Goal: Task Accomplishment & Management: Use online tool/utility

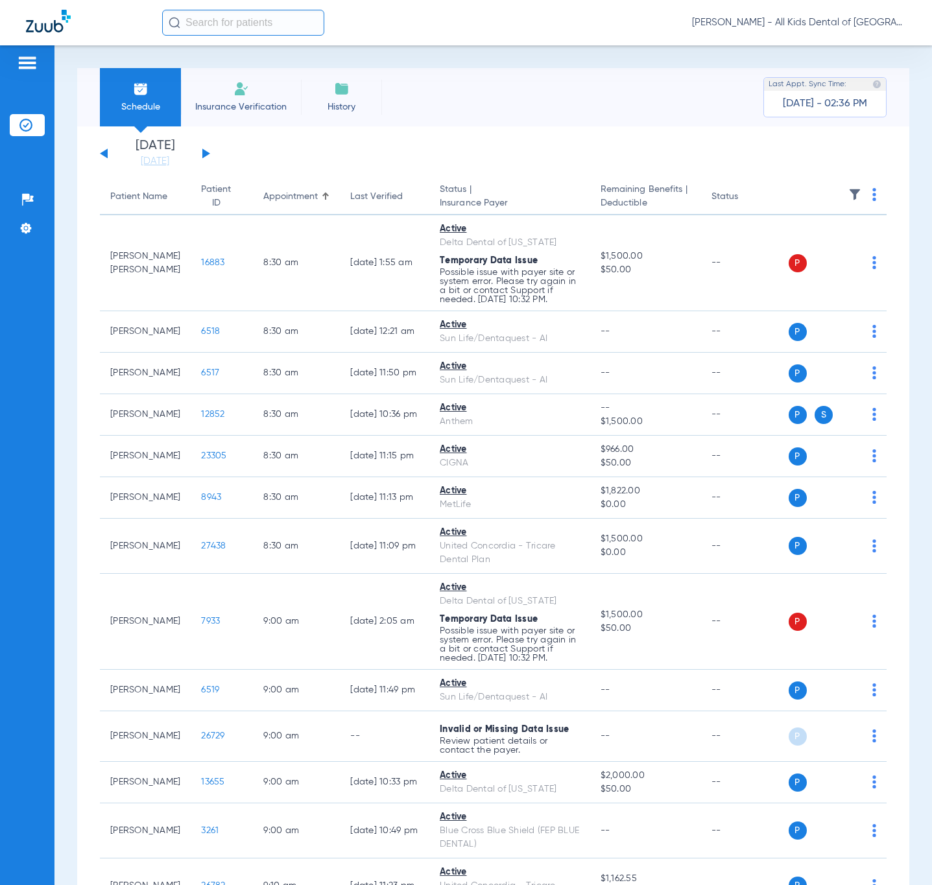
click at [205, 150] on button at bounding box center [206, 153] width 8 height 10
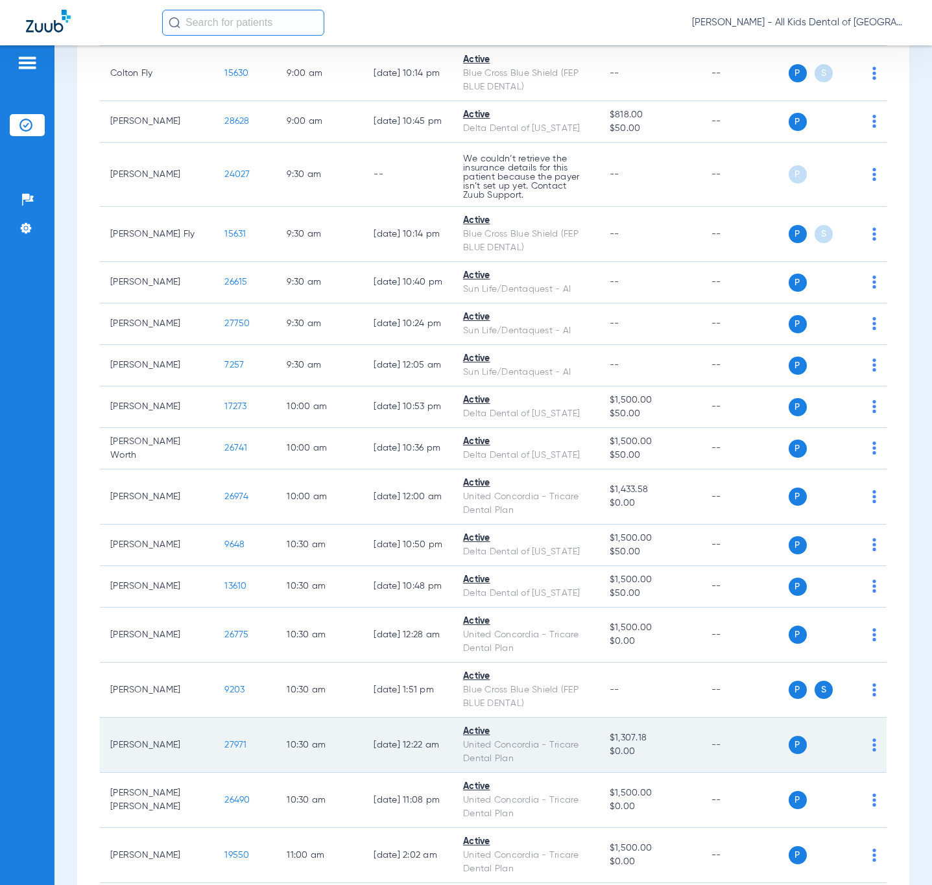
scroll to position [681, 0]
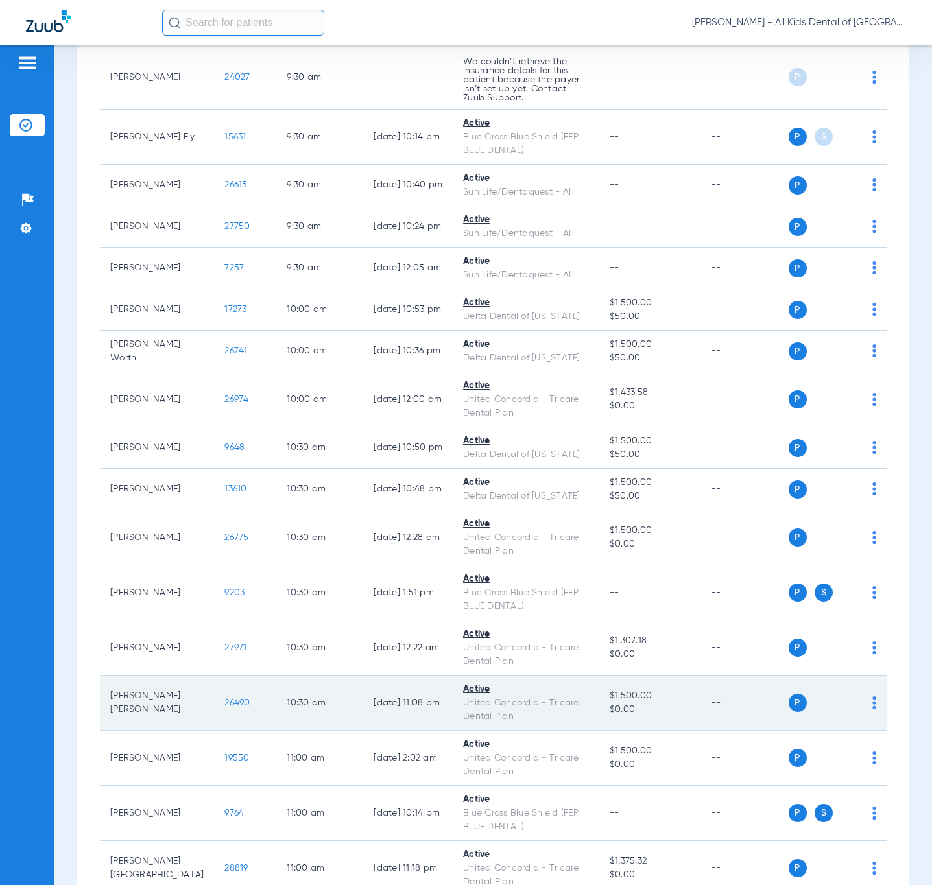
click at [872, 697] on img at bounding box center [874, 702] width 4 height 13
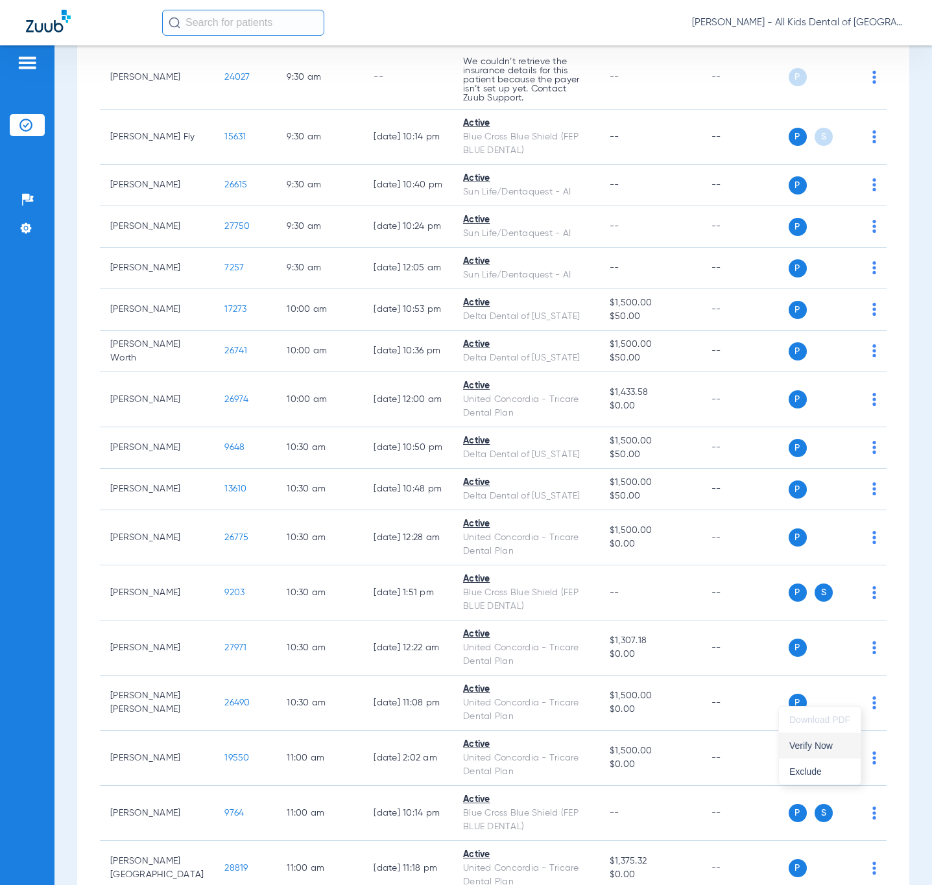
click at [829, 744] on span "Verify Now" at bounding box center [819, 745] width 61 height 9
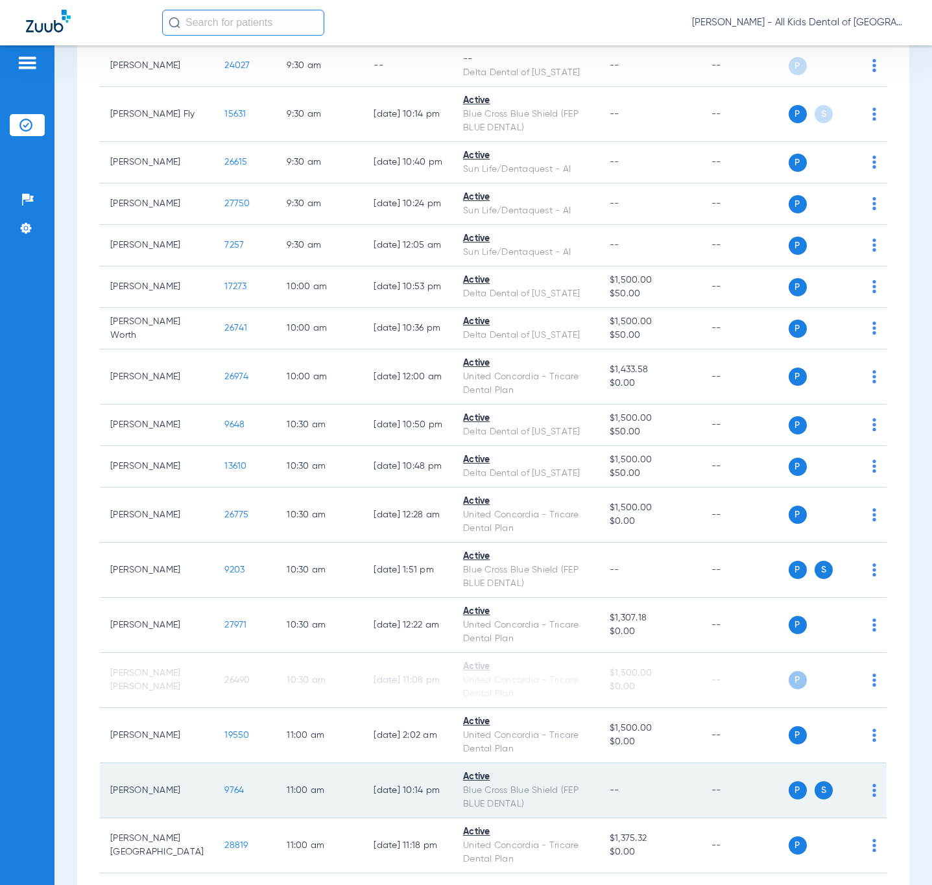
scroll to position [670, 0]
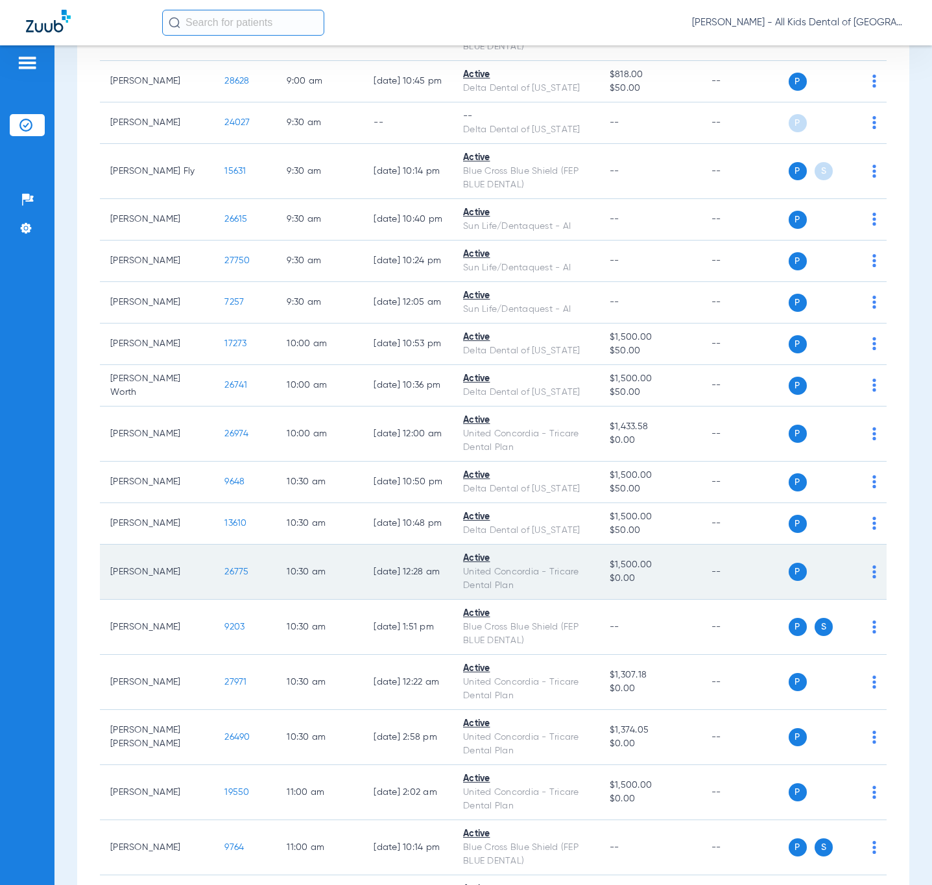
scroll to position [97, 0]
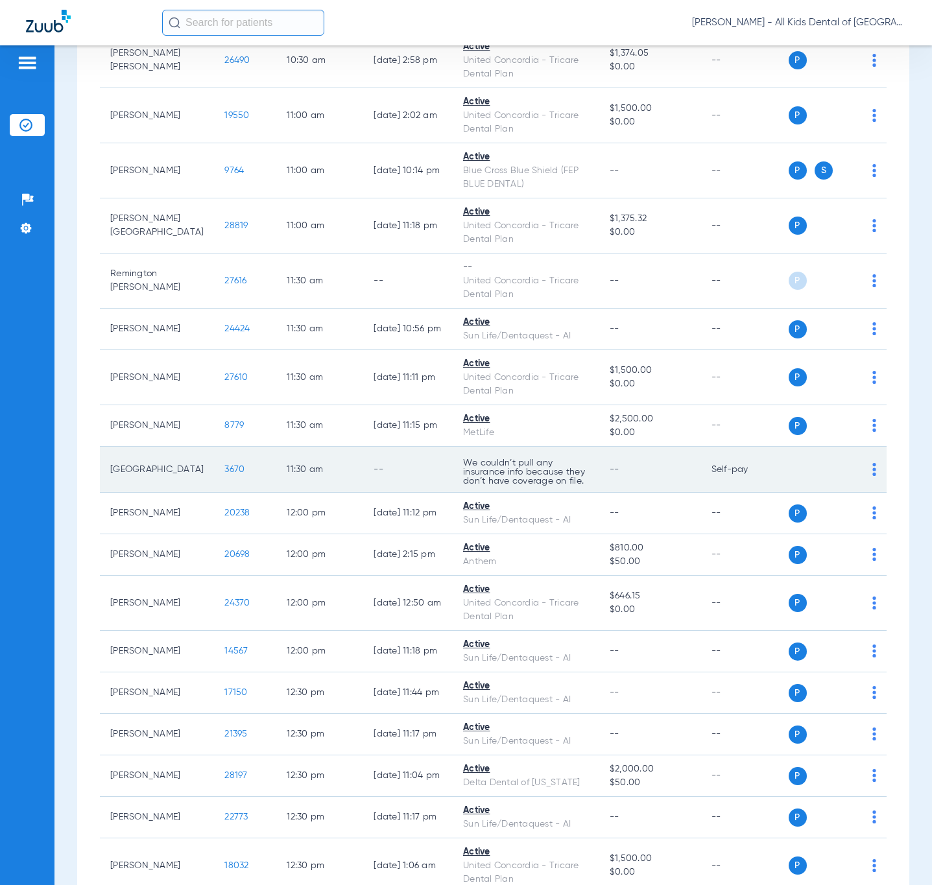
scroll to position [1459, 0]
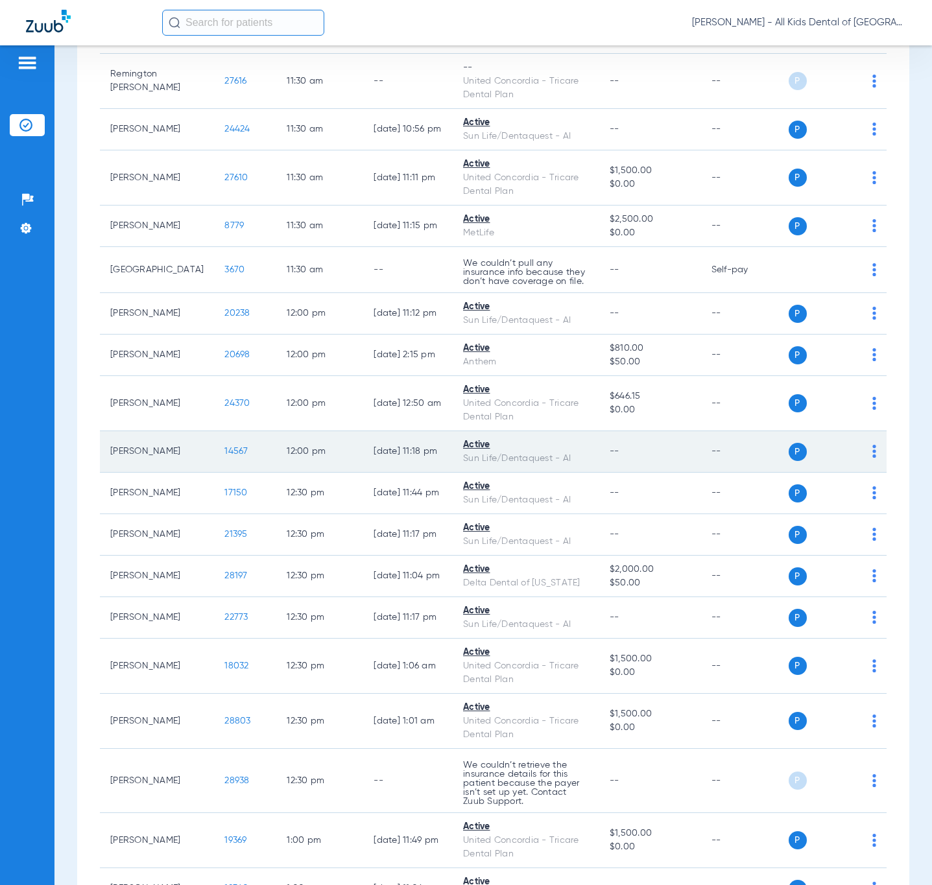
click at [224, 447] on span "14567" at bounding box center [235, 451] width 23 height 9
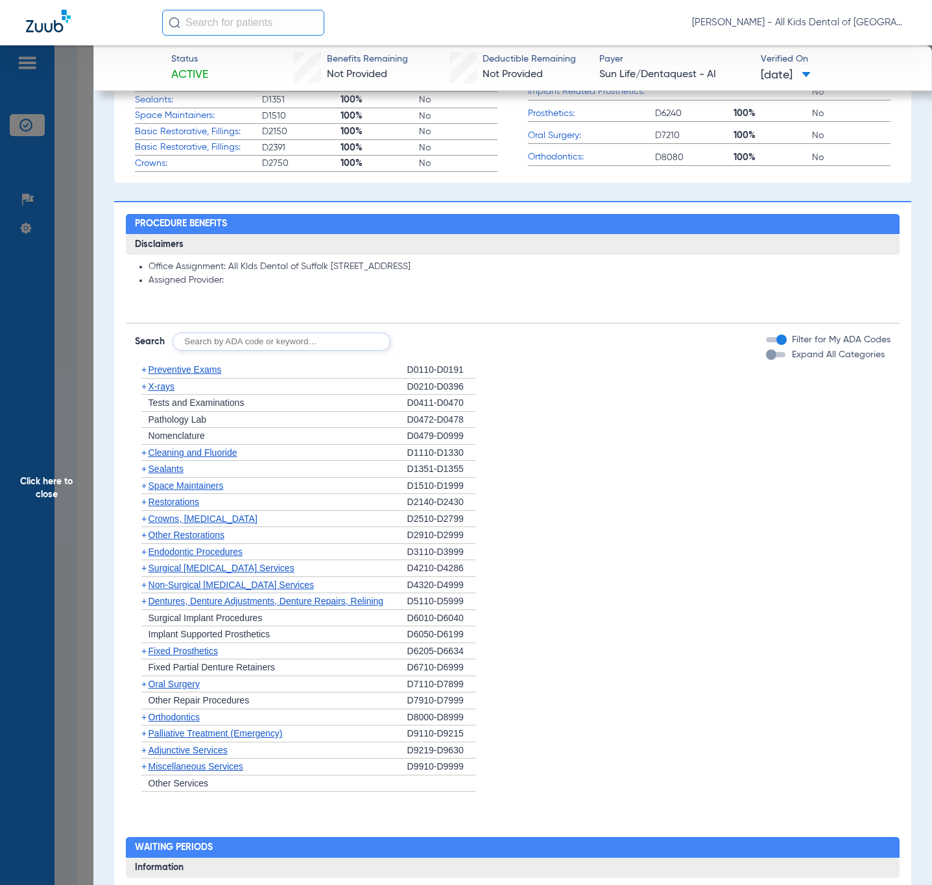
scroll to position [583, 0]
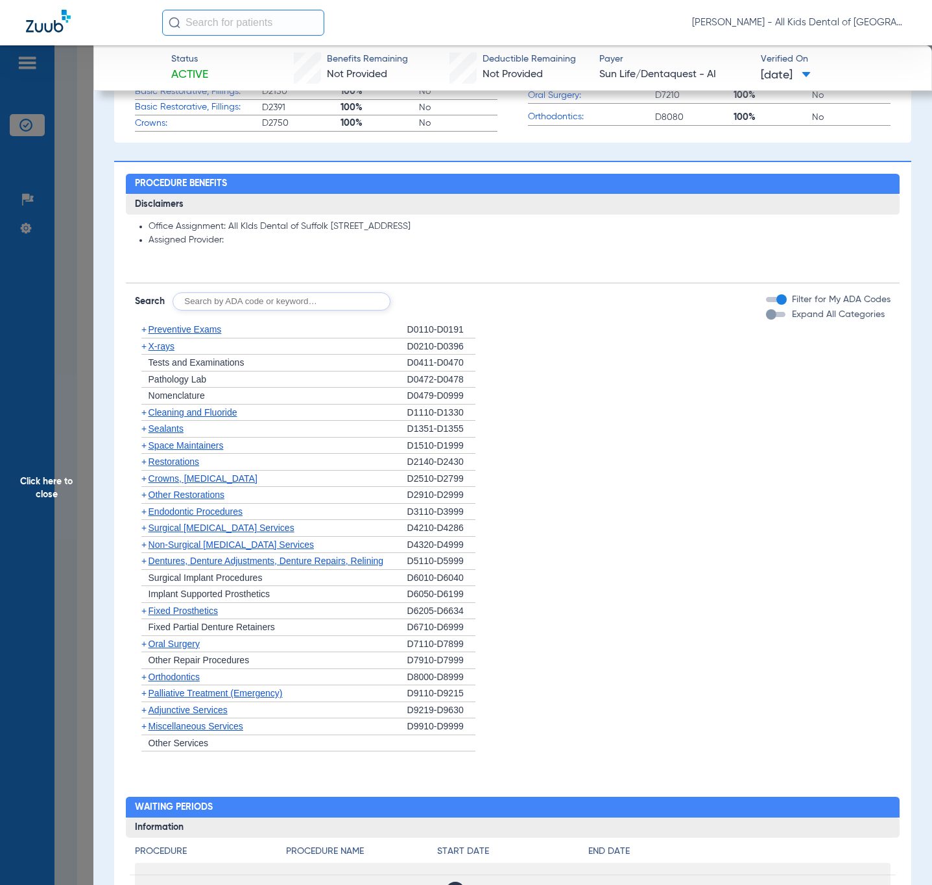
click at [170, 343] on span "X-rays" at bounding box center [161, 346] width 26 height 10
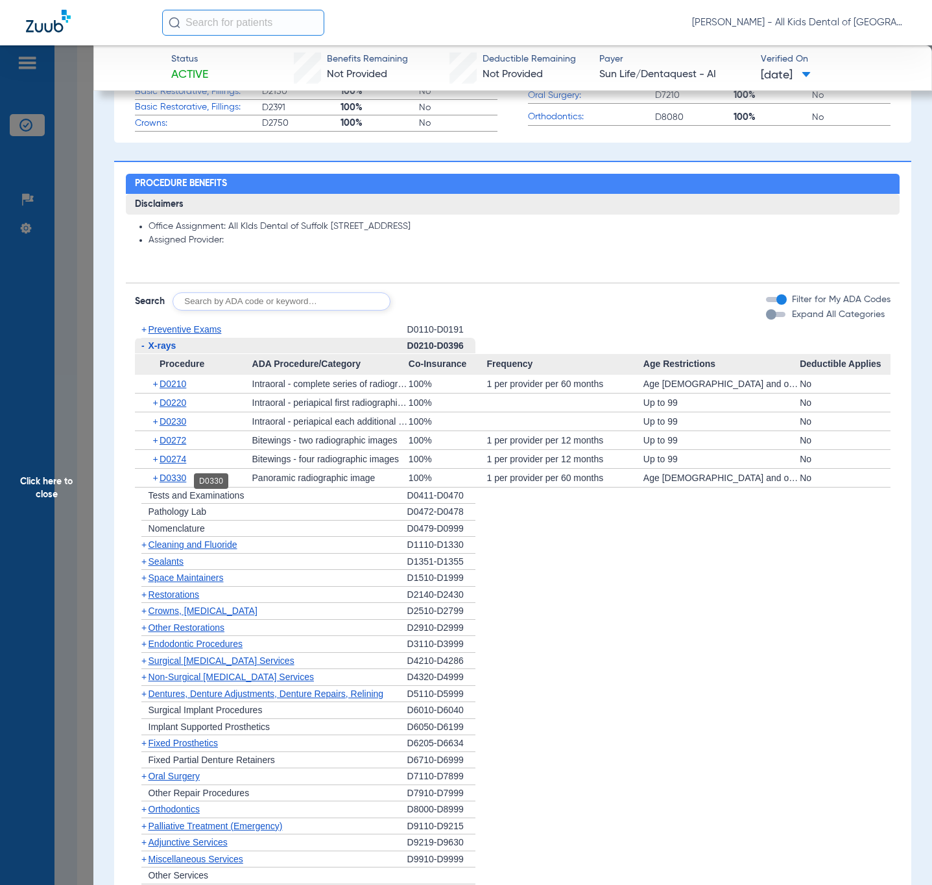
click at [166, 481] on span "D0330" at bounding box center [172, 478] width 27 height 10
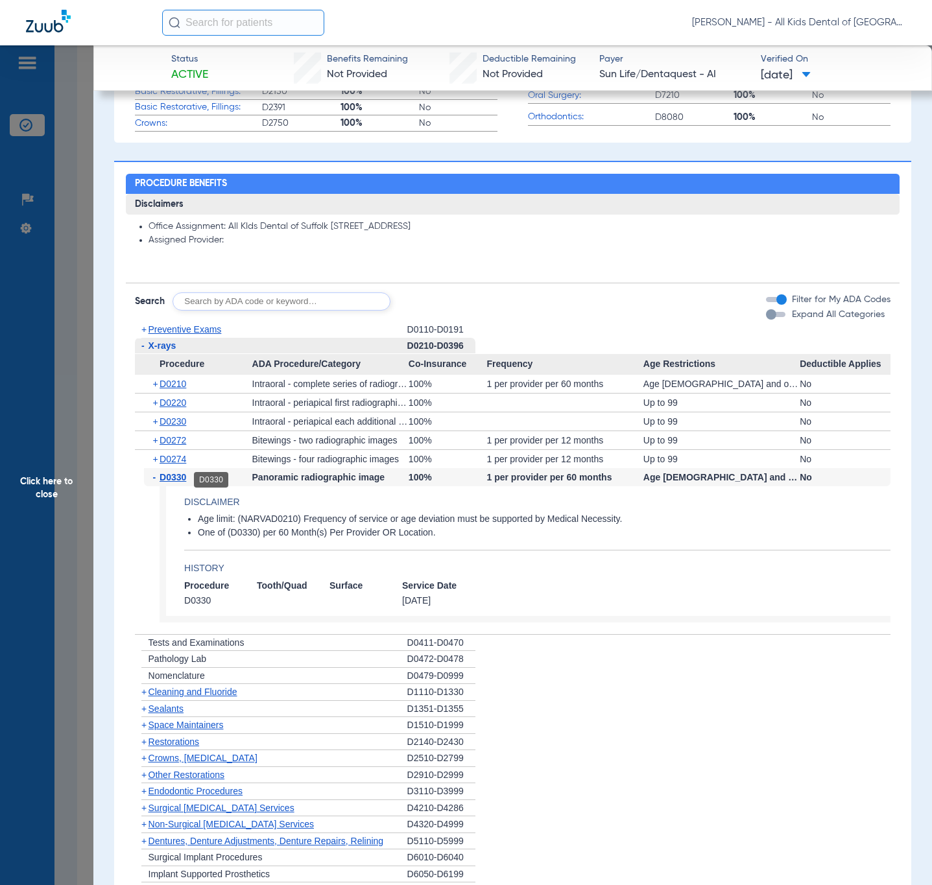
click at [183, 475] on span "D0330" at bounding box center [172, 477] width 27 height 10
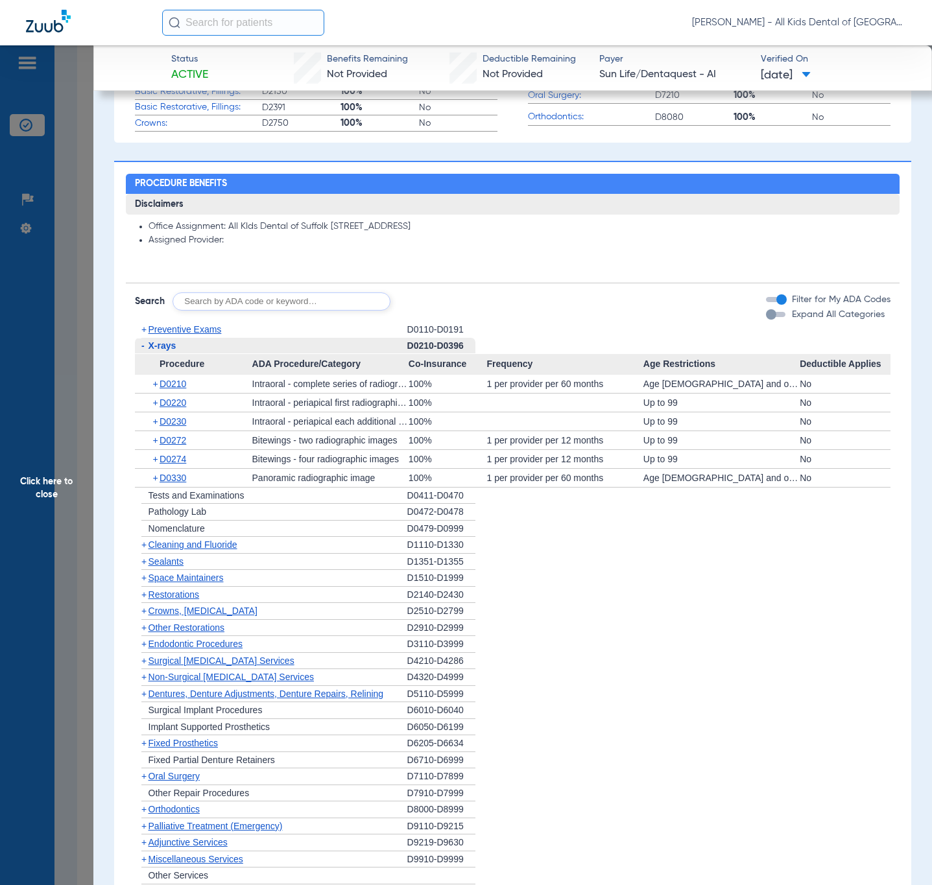
click at [185, 567] on div "+ Sealants" at bounding box center [271, 562] width 272 height 17
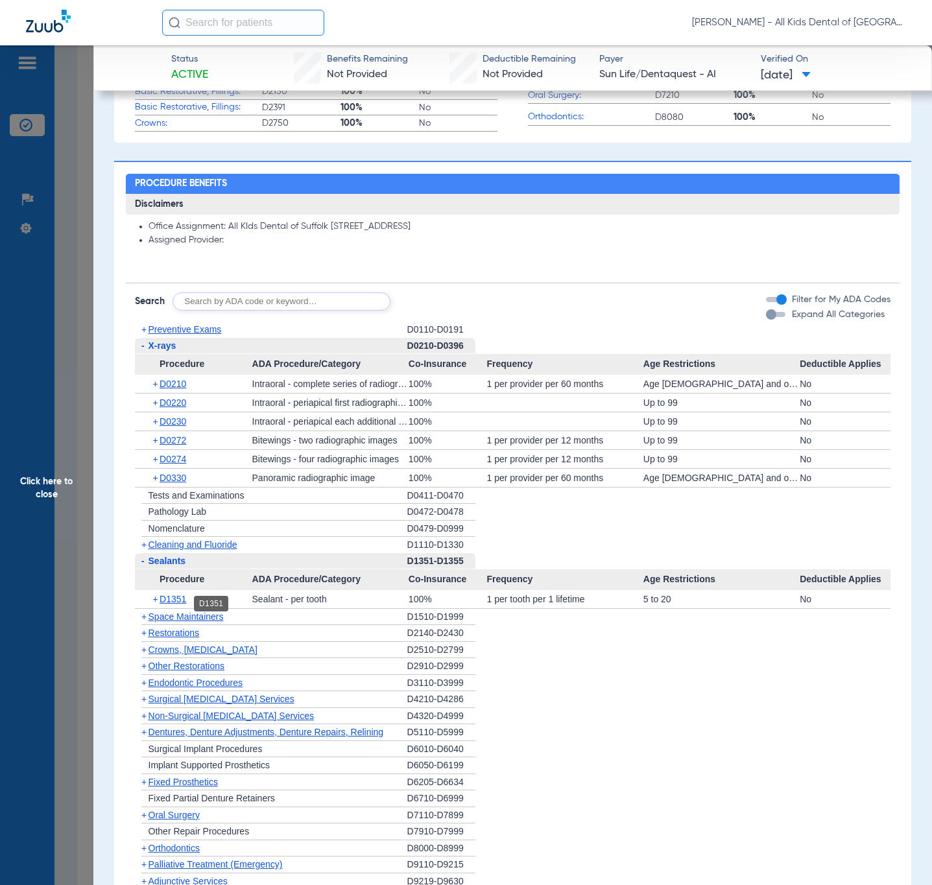
click at [168, 598] on span "D1351" at bounding box center [172, 599] width 27 height 10
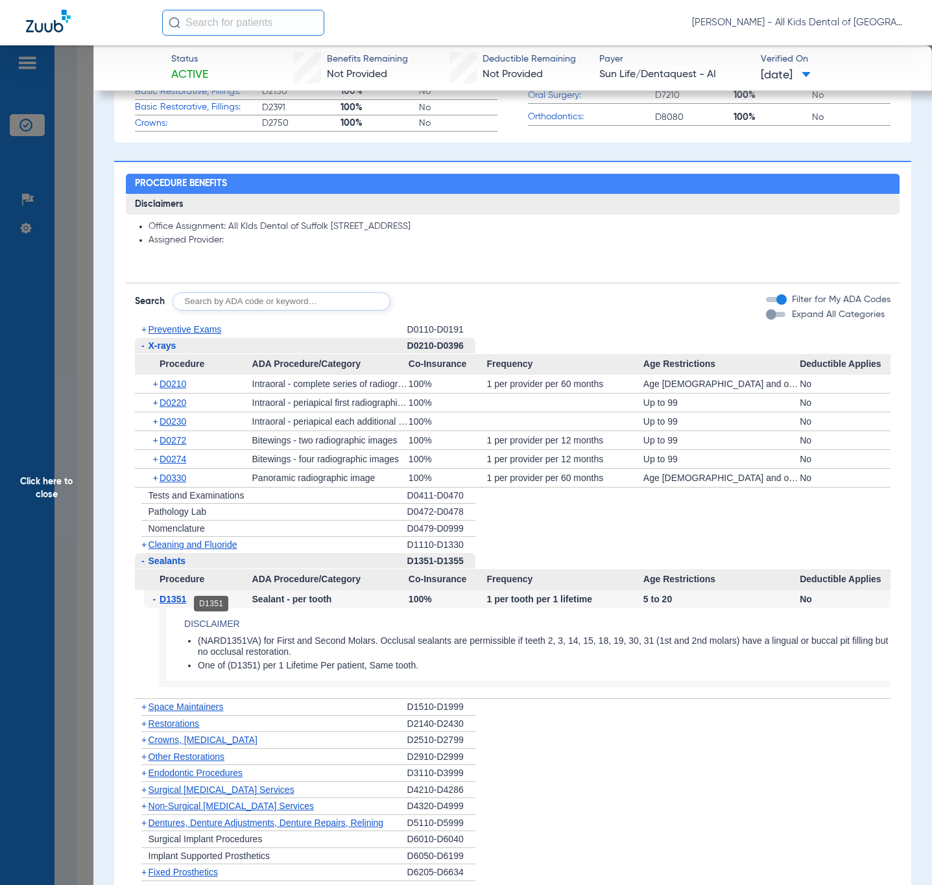
drag, startPoint x: 171, startPoint y: 602, endPoint x: 195, endPoint y: 650, distance: 53.6
click at [171, 601] on span "D1351" at bounding box center [172, 599] width 27 height 10
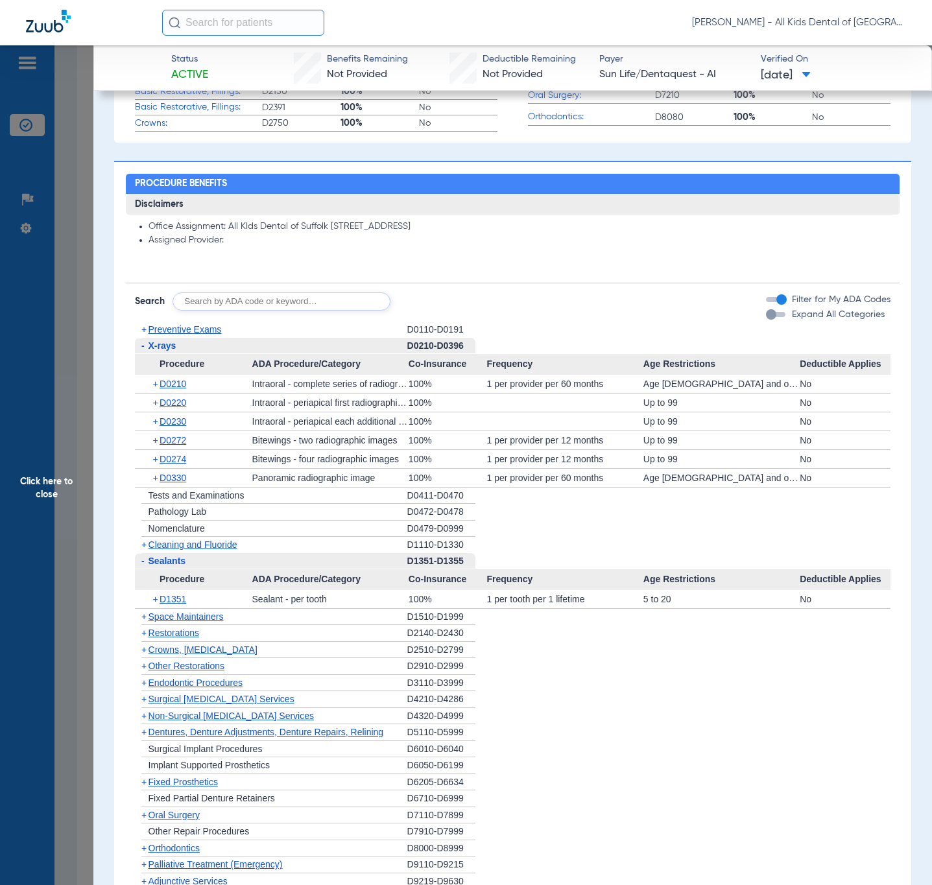
click at [169, 346] on span "X-rays" at bounding box center [162, 345] width 28 height 10
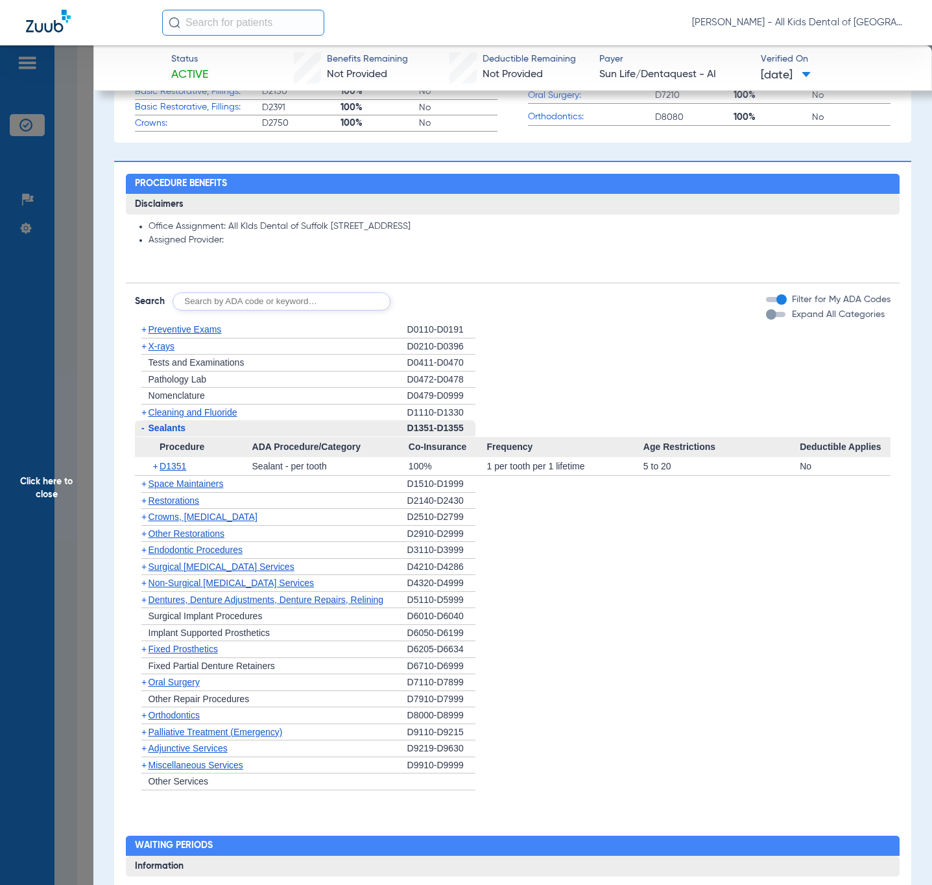
click at [141, 430] on span "-" at bounding box center [142, 428] width 3 height 10
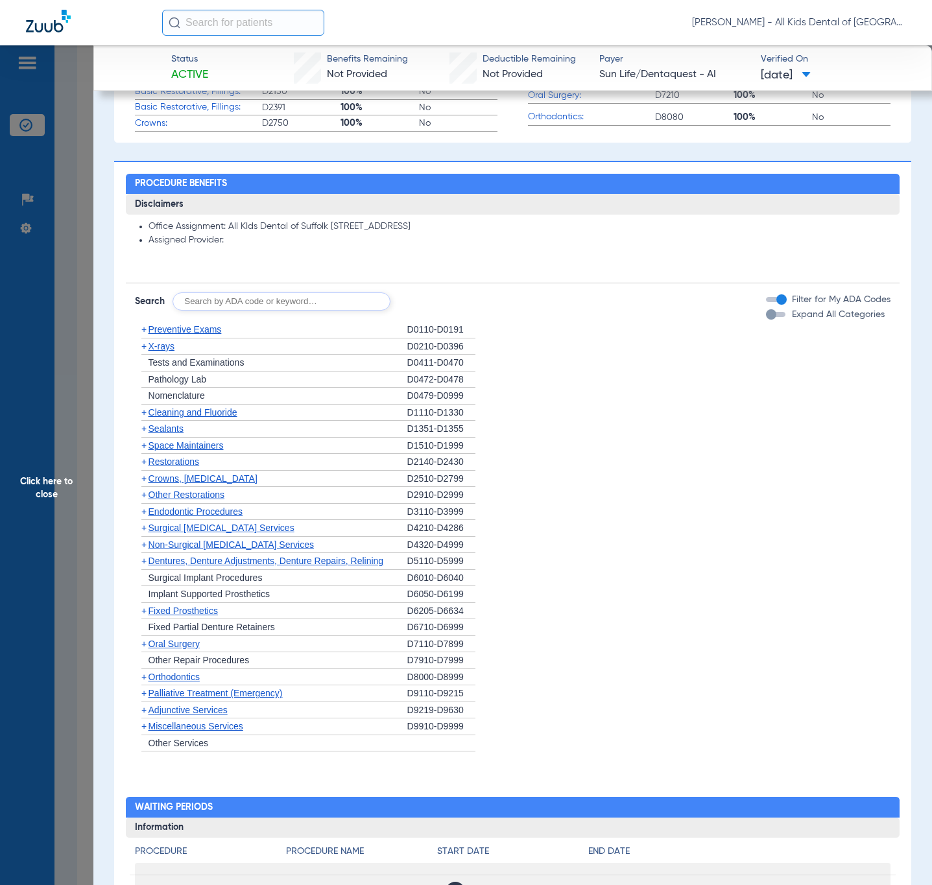
click at [90, 182] on span "Click here to close" at bounding box center [46, 487] width 93 height 885
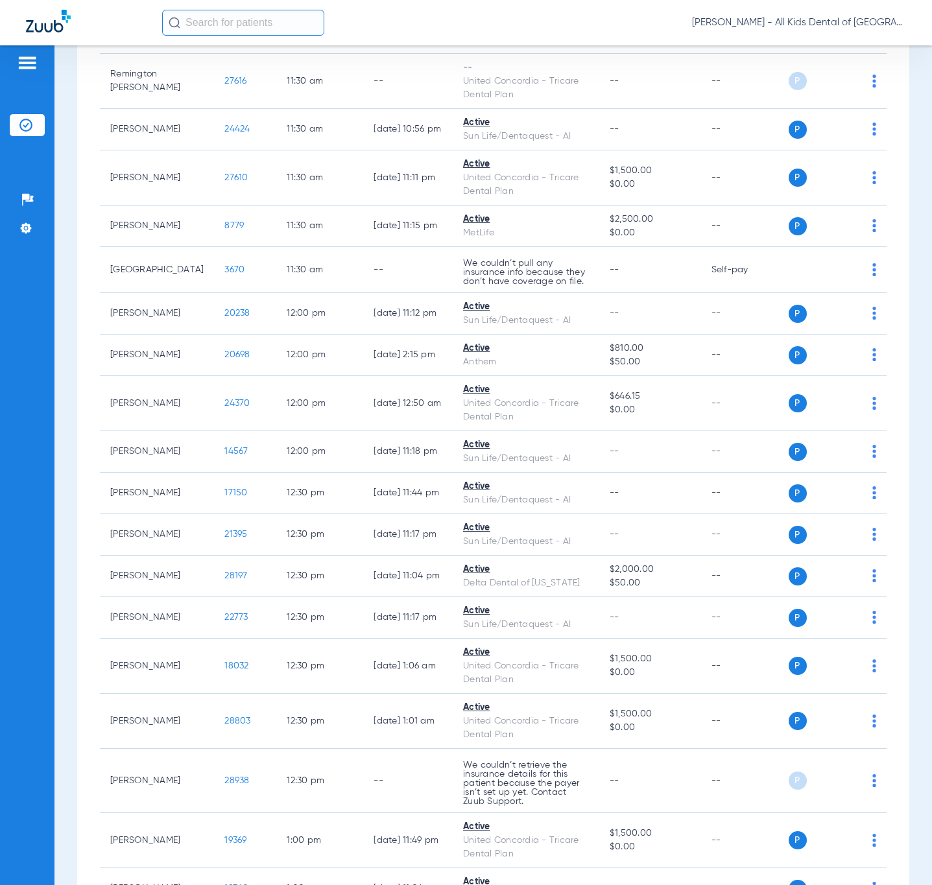
scroll to position [0, 0]
